Goal: Task Accomplishment & Management: Use online tool/utility

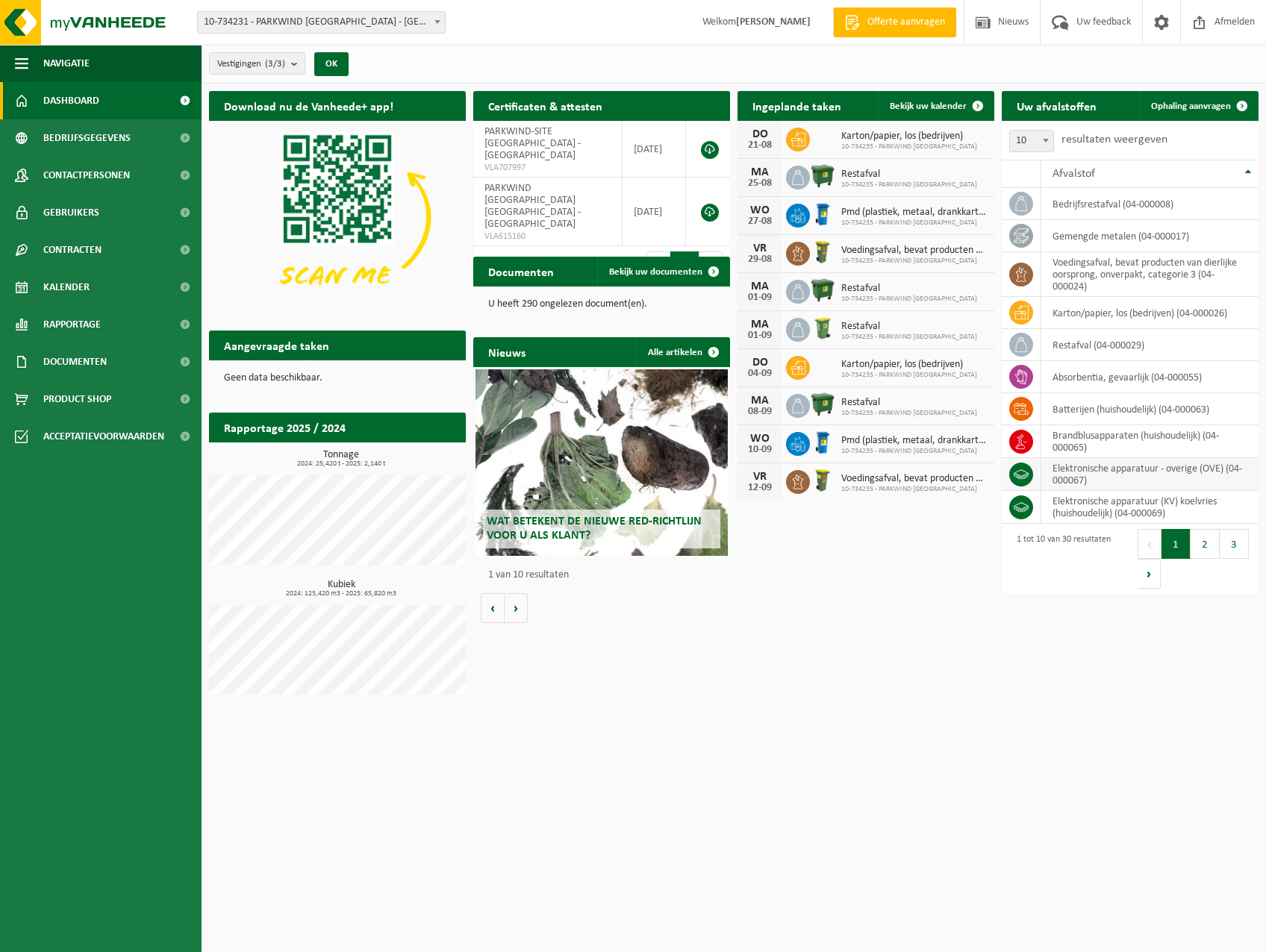
click at [1169, 471] on td "elektronische apparatuur - overige (OVE) (04-000067)" at bounding box center [1149, 474] width 217 height 33
click at [1025, 473] on icon at bounding box center [1021, 474] width 15 height 15
click at [1115, 467] on td "elektronische apparatuur - overige (OVE) (04-000067)" at bounding box center [1149, 474] width 217 height 33
click at [1176, 110] on span "Ophaling aanvragen" at bounding box center [1191, 106] width 80 height 9
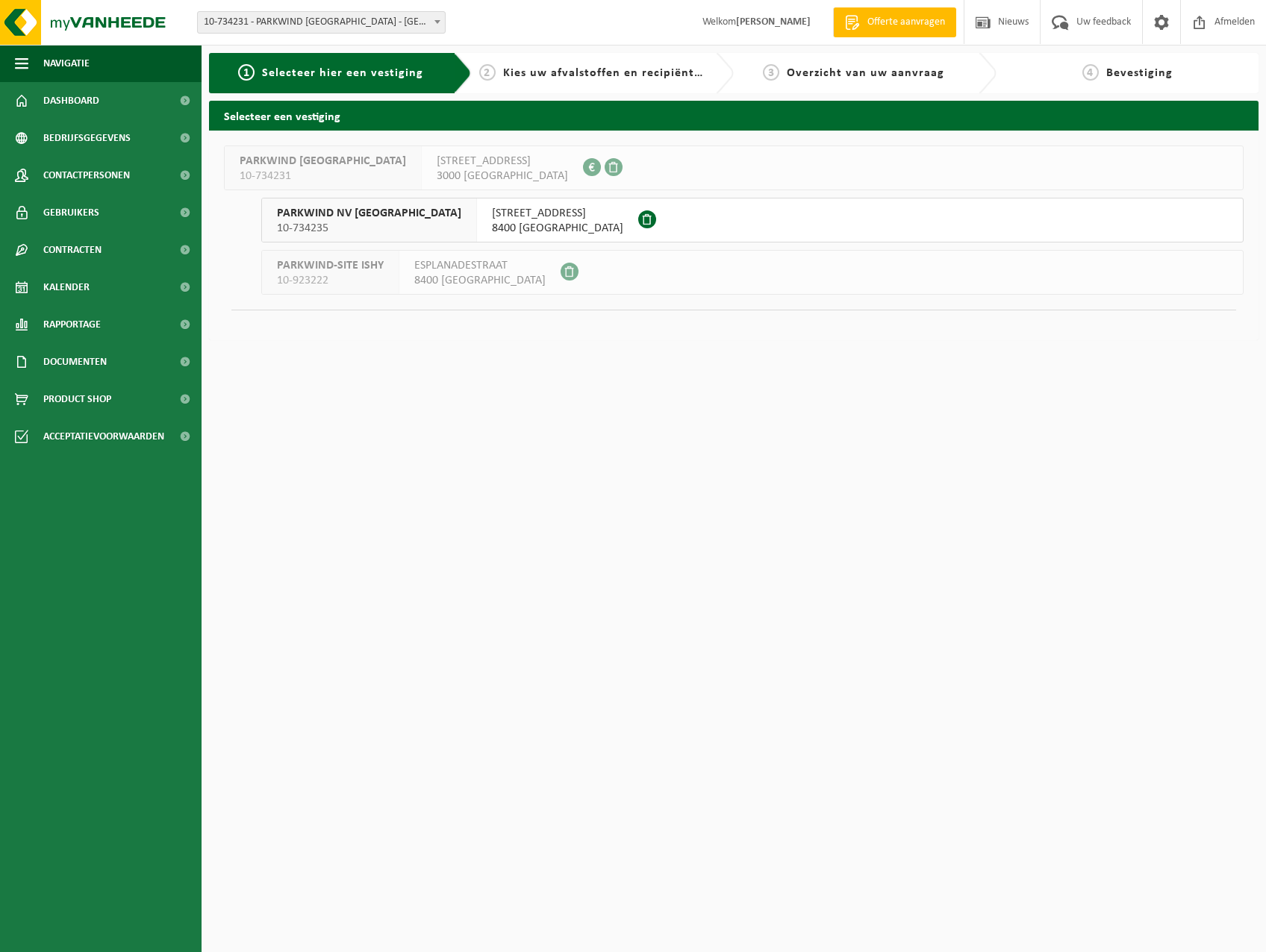
click at [492, 214] on span "ESPLANADESTRAAT 10B" at bounding box center [557, 213] width 132 height 15
click at [670, 217] on span at bounding box center [681, 219] width 23 height 23
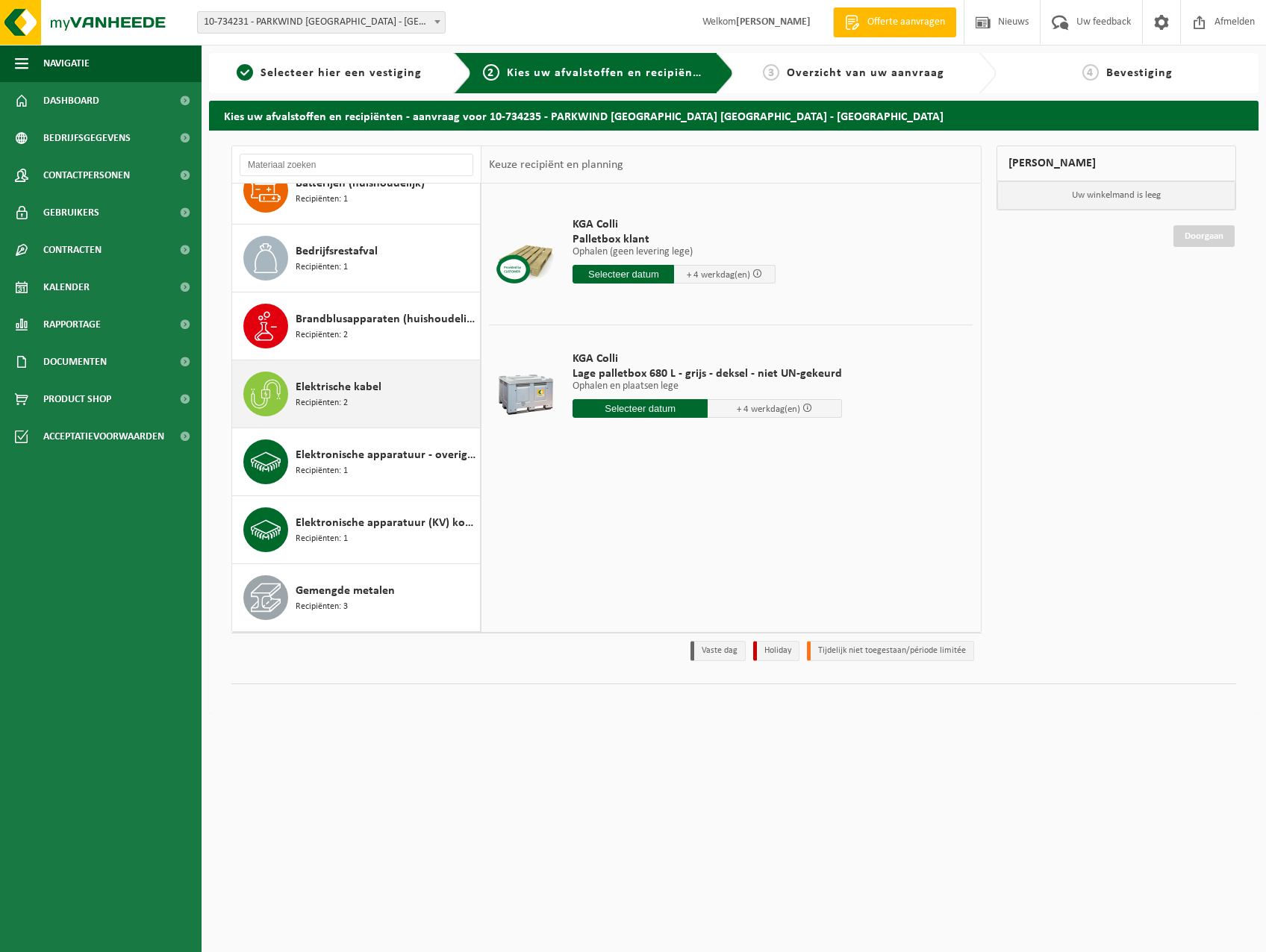
scroll to position [373, 0]
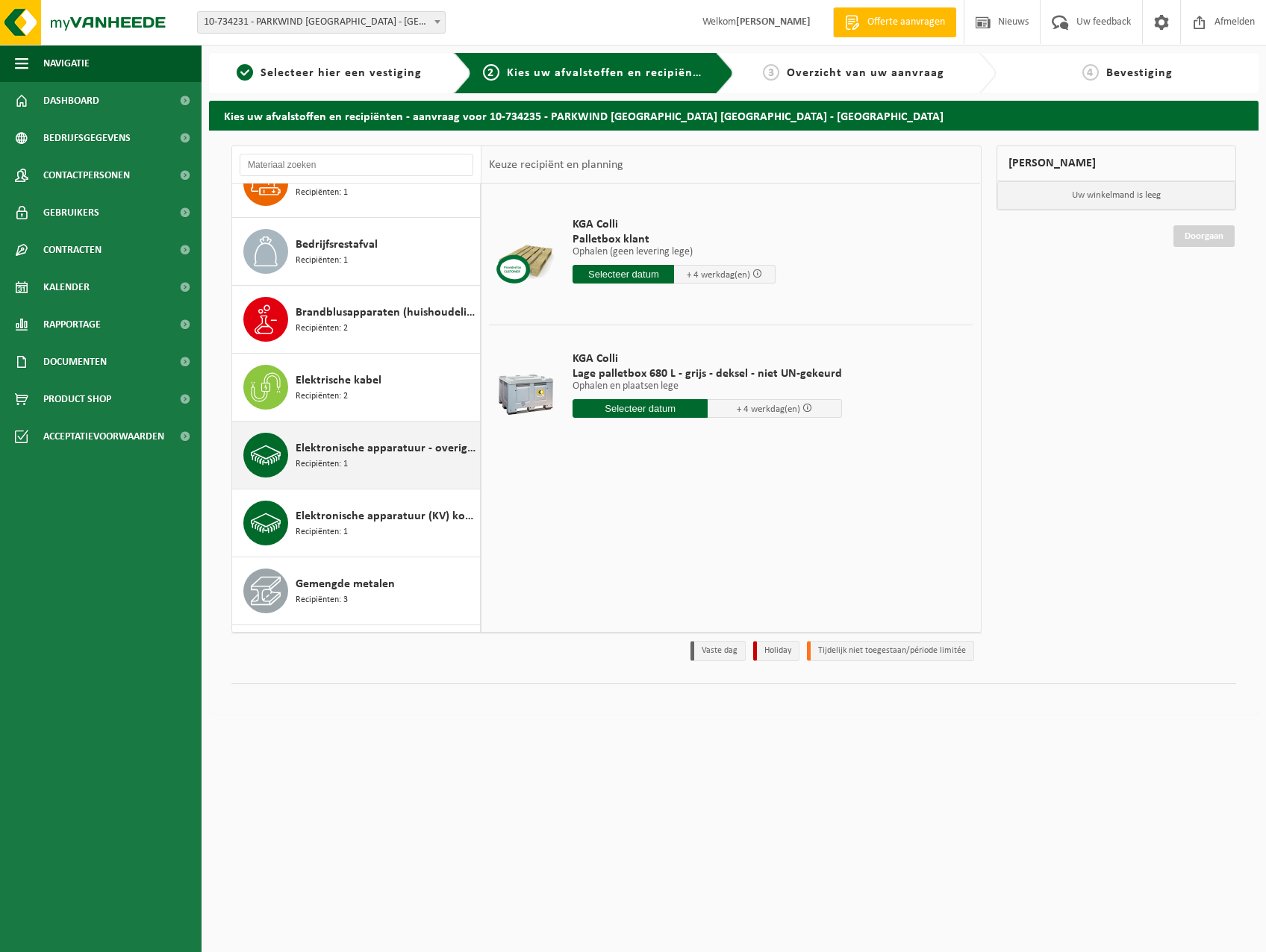
click at [355, 453] on span "Elektronische apparatuur - overige (OVE)" at bounding box center [386, 448] width 181 height 18
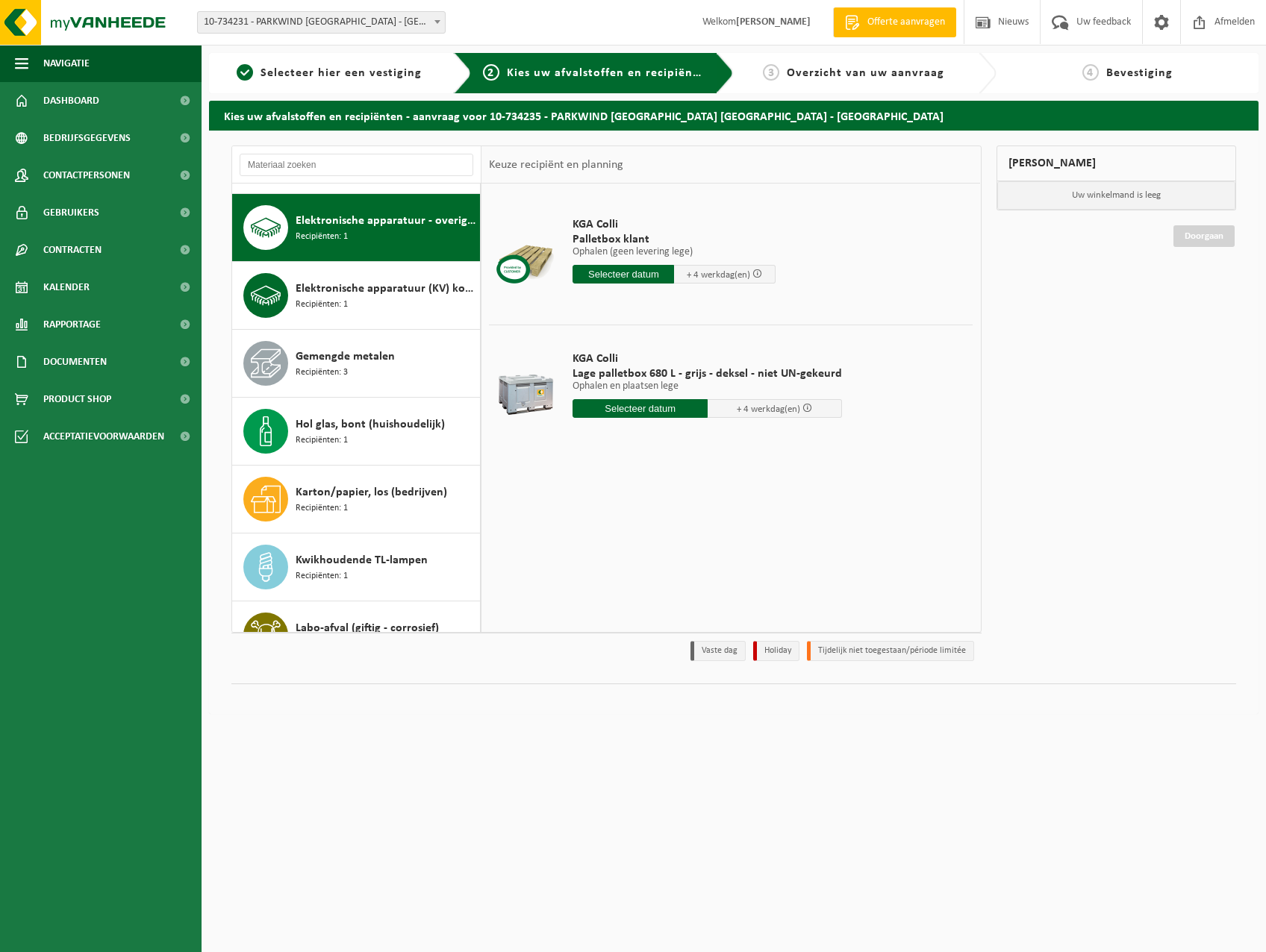
scroll to position [611, 0]
